Goal: Obtain resource: Download file/media

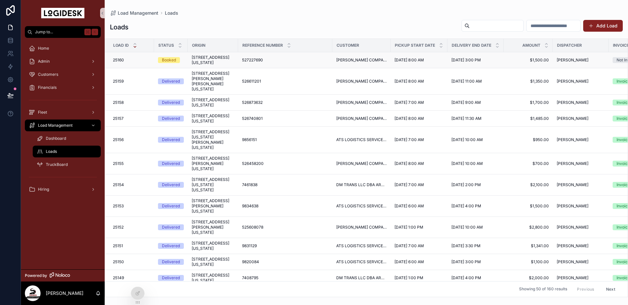
click at [198, 64] on span "[STREET_ADDRESS][US_STATE]" at bounding box center [213, 60] width 42 height 10
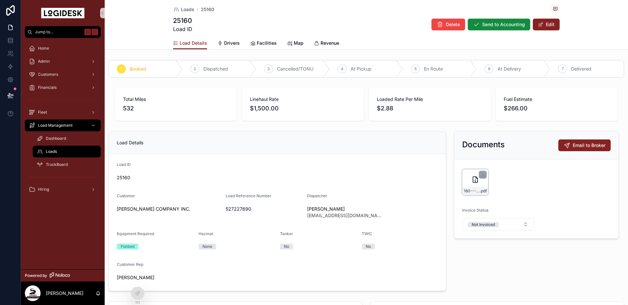
click at [471, 184] on div "160---9-8-to-9-9---CHR---1500.00 .pdf" at bounding box center [475, 182] width 26 height 26
